Goal: Task Accomplishment & Management: Use online tool/utility

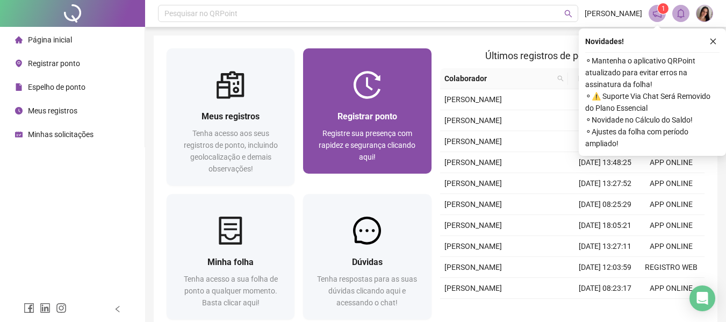
click at [365, 99] on div "Registrar ponto Registre sua presença com rapidez e segurança clicando aqui!" at bounding box center [367, 136] width 128 height 75
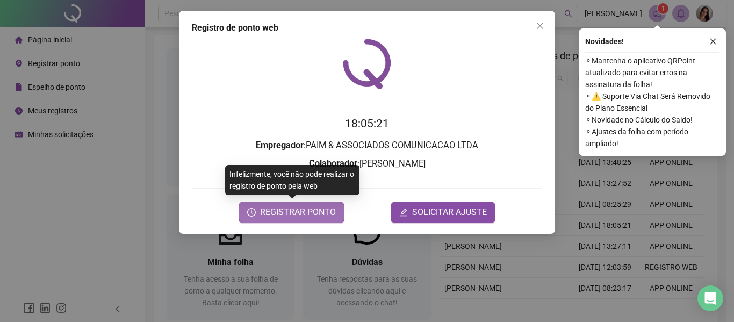
click at [303, 210] on span "REGISTRAR PONTO" at bounding box center [298, 212] width 76 height 13
